Goal: Navigation & Orientation: Find specific page/section

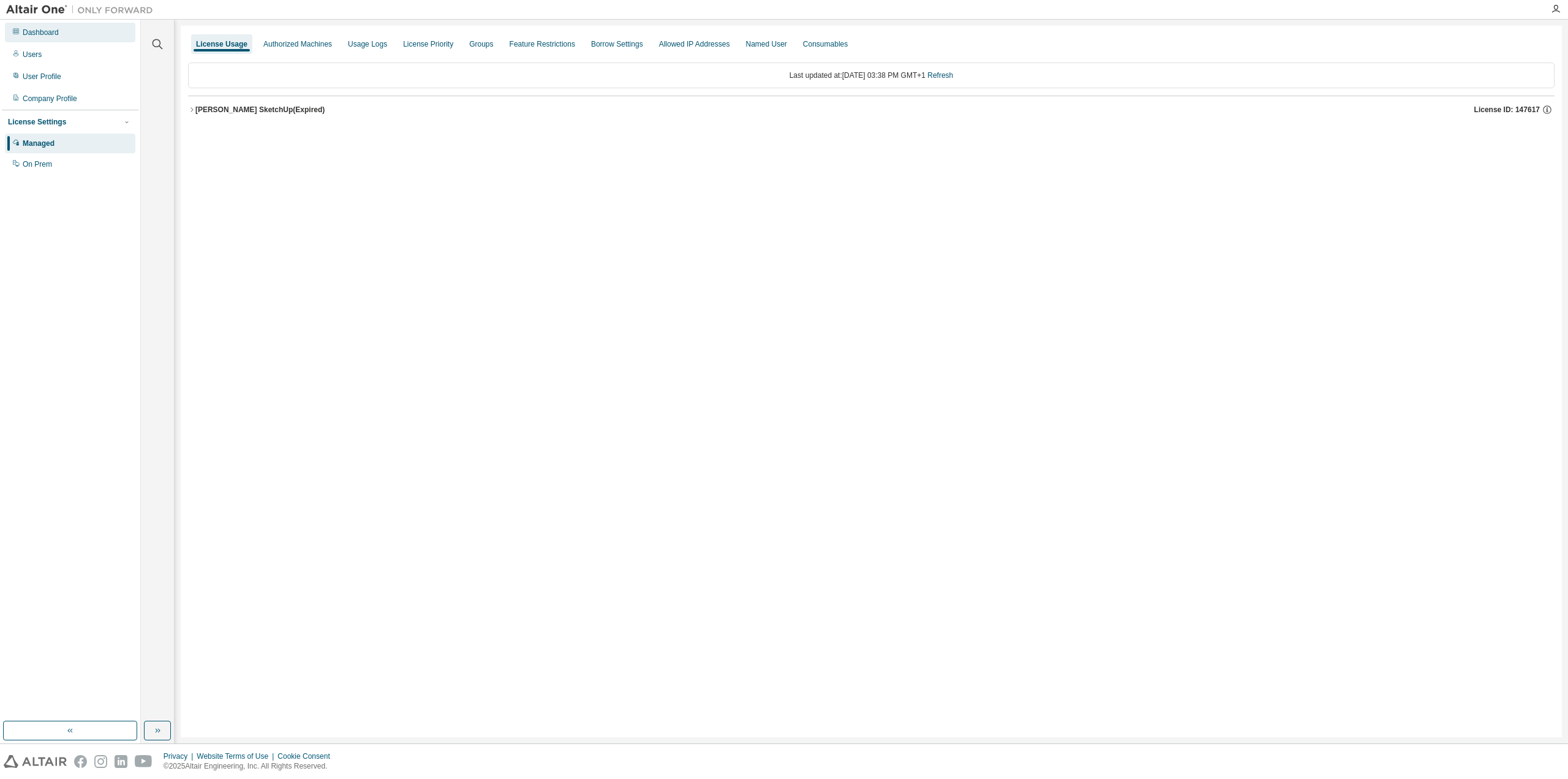
click at [53, 29] on div "Dashboard" at bounding box center [41, 32] width 36 height 10
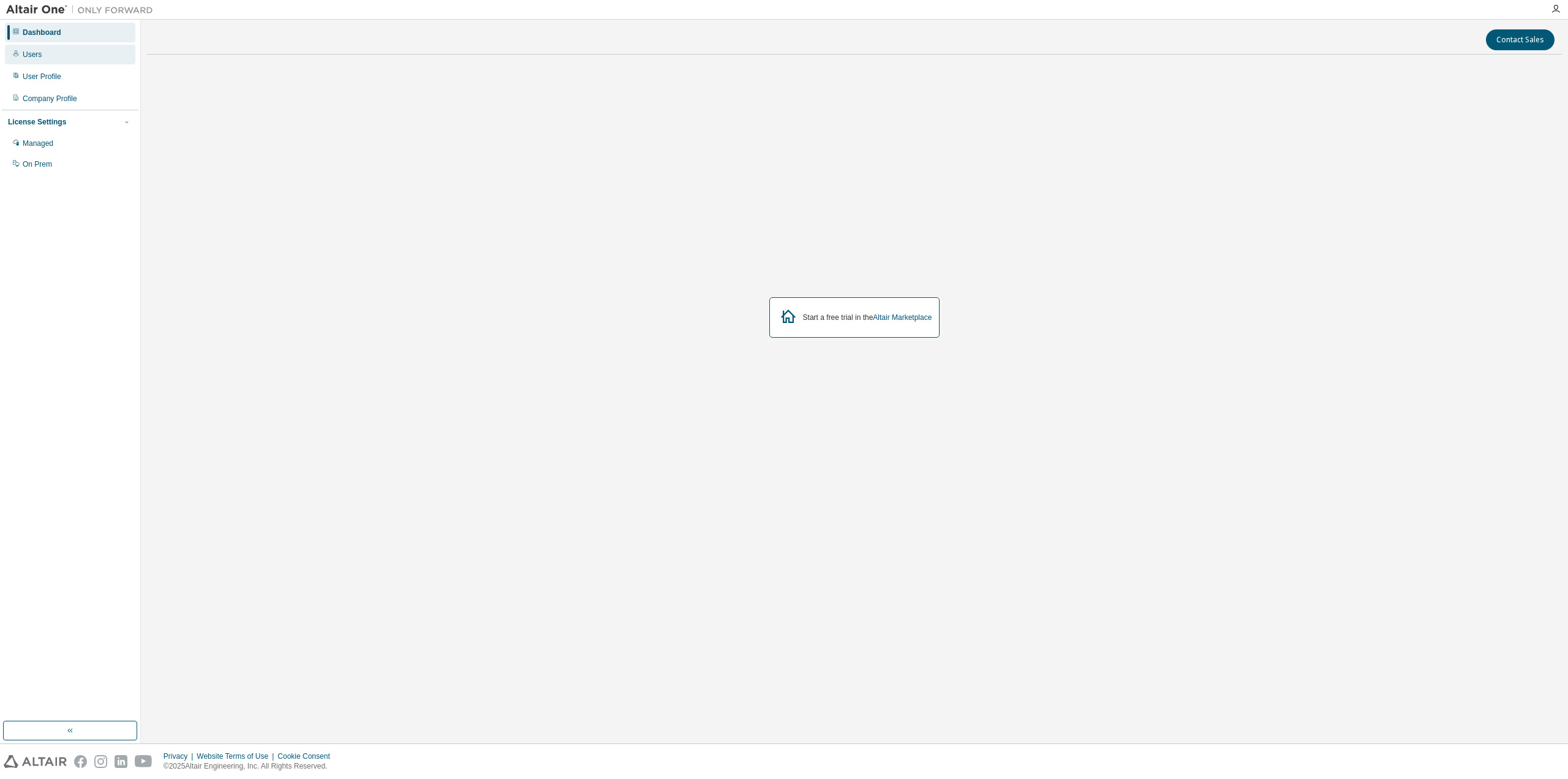
click at [42, 62] on div "Users" at bounding box center [70, 54] width 130 height 20
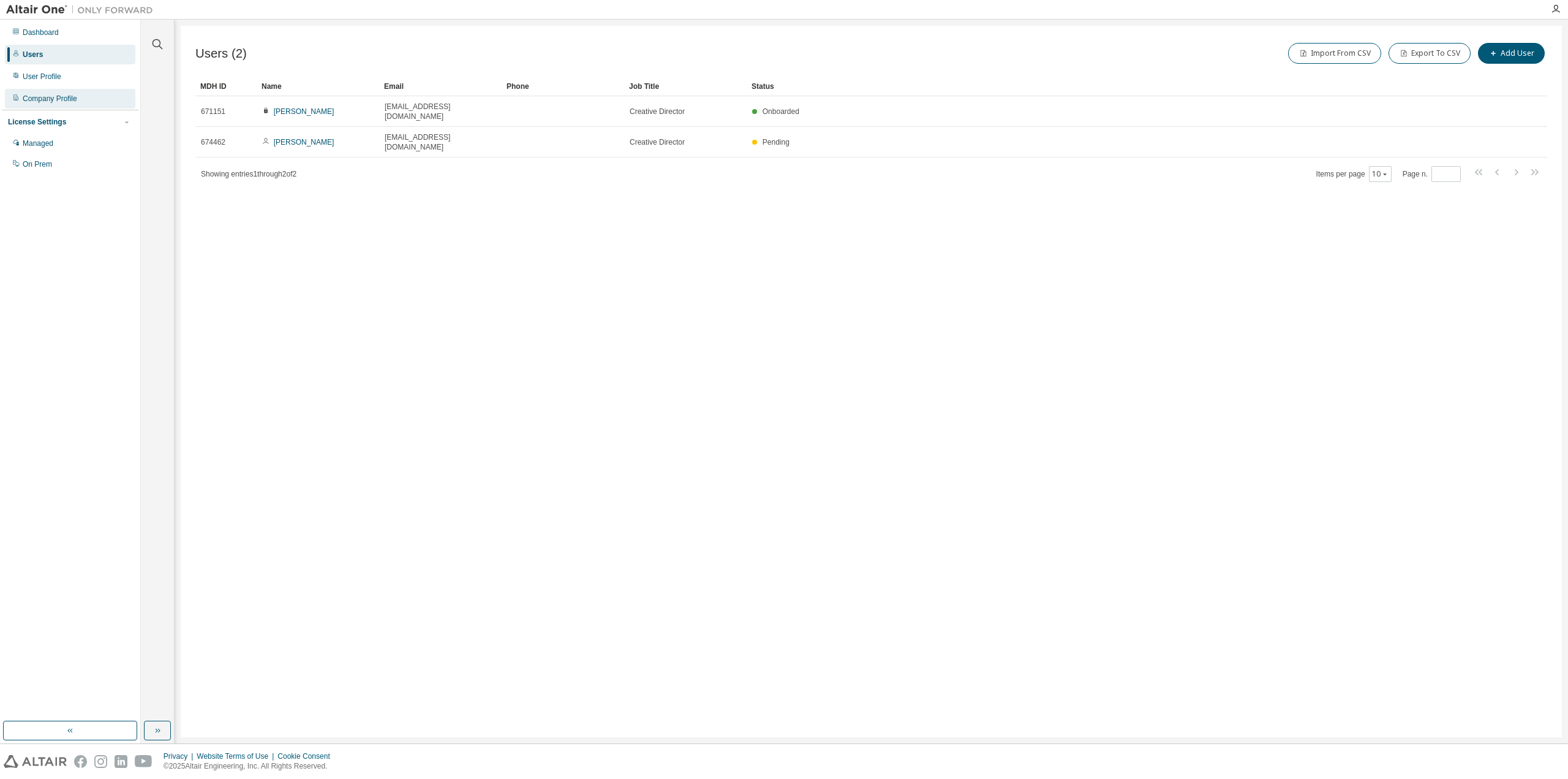
click at [56, 96] on div "Company Profile" at bounding box center [50, 99] width 55 height 10
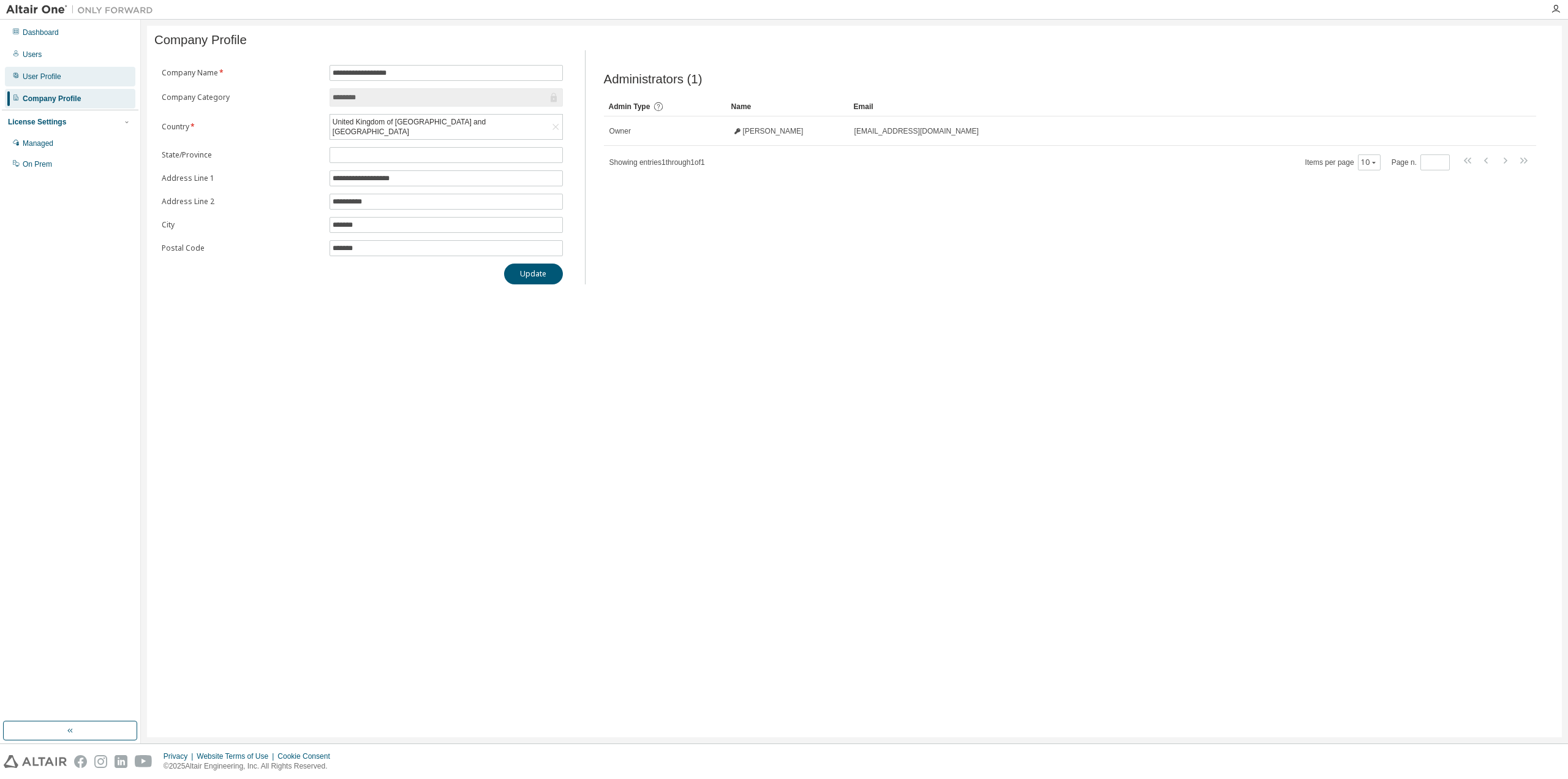
click at [55, 79] on div "User Profile" at bounding box center [42, 76] width 39 height 10
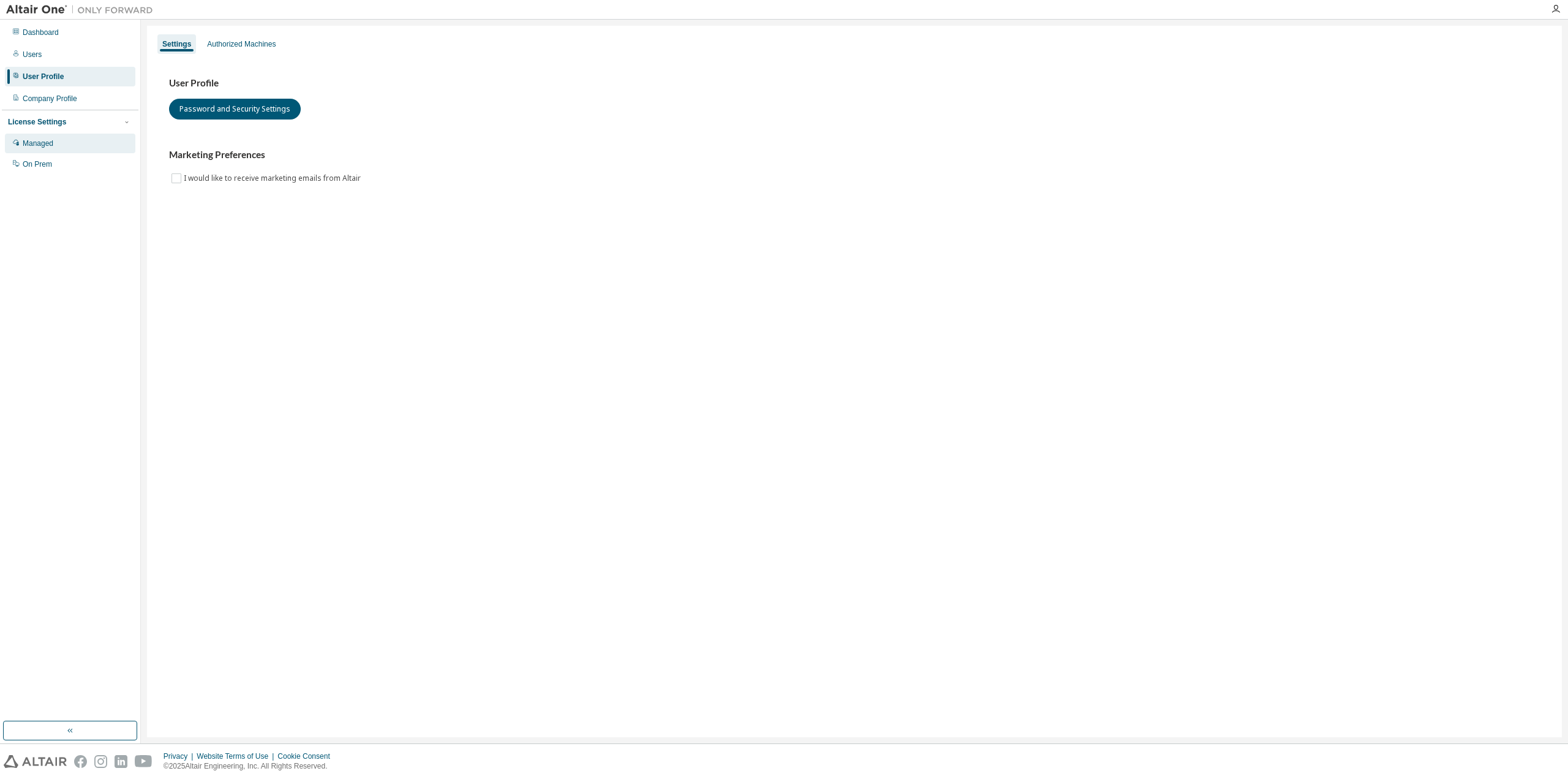
click at [41, 143] on div "Managed" at bounding box center [38, 143] width 30 height 10
